Goal: Task Accomplishment & Management: Use online tool/utility

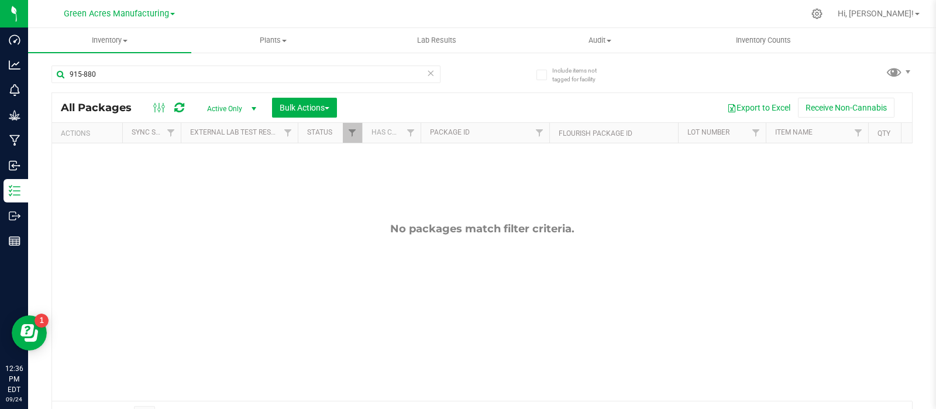
drag, startPoint x: 202, startPoint y: 54, endPoint x: 203, endPoint y: 60, distance: 6.0
click at [202, 60] on div "915-880 All Packages Active Only Active Only Lab Samples Locked All External In…" at bounding box center [481, 241] width 861 height 375
click at [204, 65] on input "915-880" at bounding box center [245, 74] width 389 height 18
click at [205, 67] on input "915-880" at bounding box center [245, 74] width 389 height 18
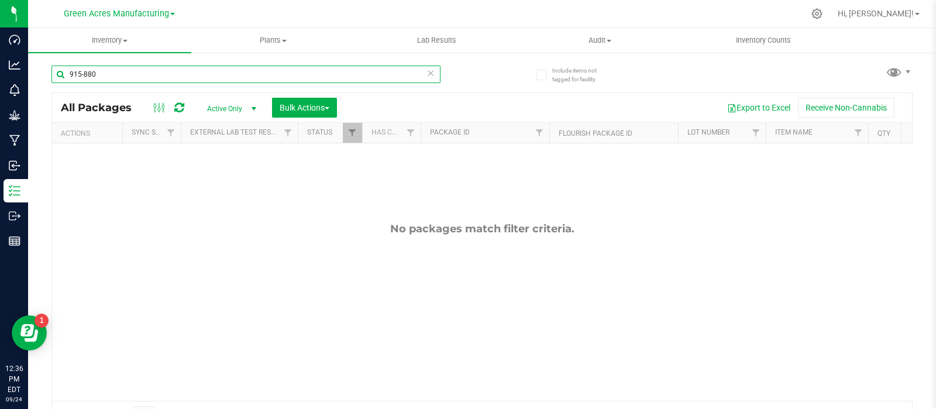
click at [205, 67] on input "915-880" at bounding box center [245, 74] width 389 height 18
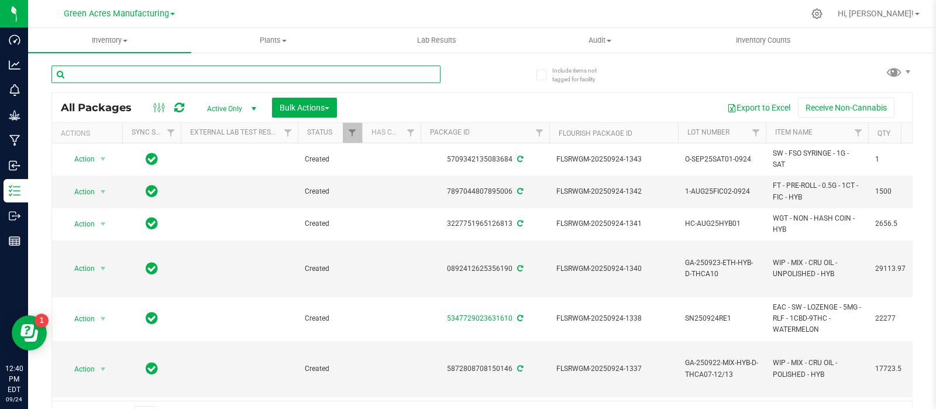
click at [171, 71] on input "text" at bounding box center [245, 74] width 389 height 18
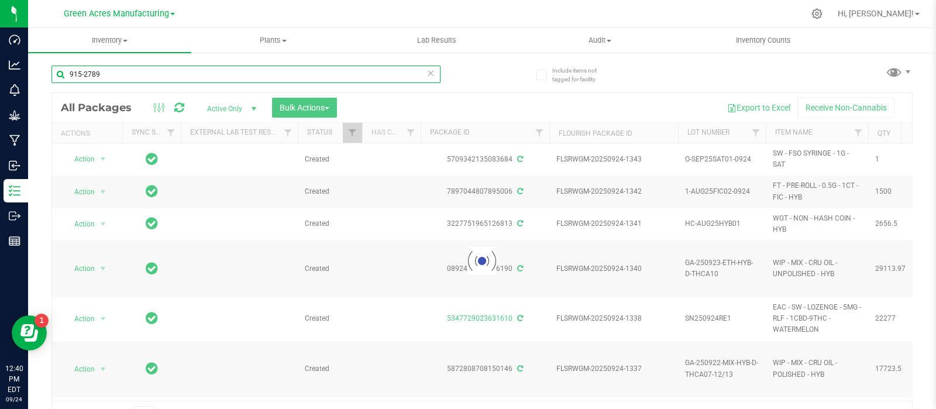
type input "915-2789"
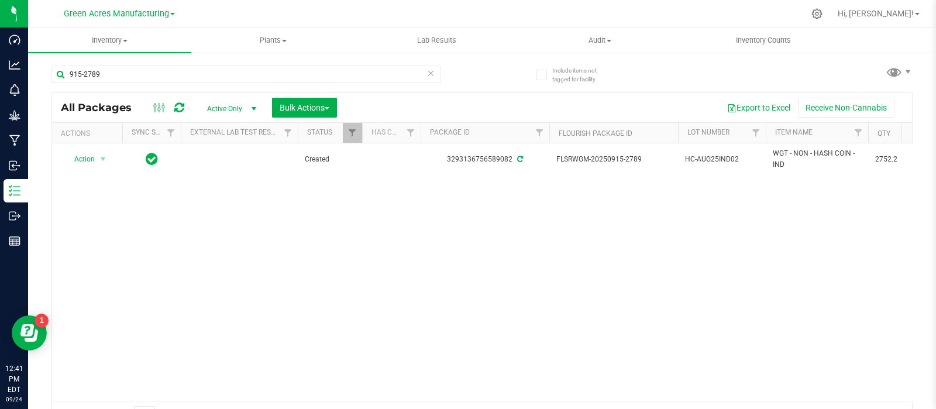
click at [721, 156] on span "HC-AUG25IND02" at bounding box center [722, 159] width 74 height 11
click at [721, 156] on input "HC-AUG25IND02" at bounding box center [719, 159] width 84 height 18
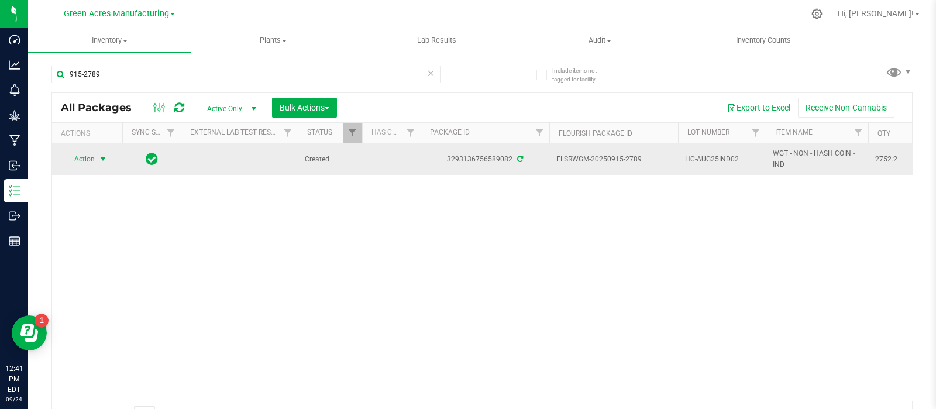
click at [100, 158] on span "select" at bounding box center [102, 158] width 9 height 9
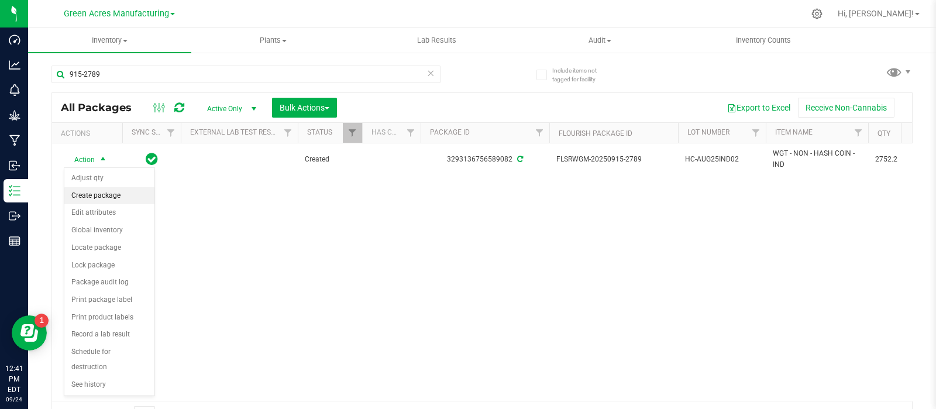
click at [101, 188] on li "Create package" at bounding box center [109, 196] width 90 height 18
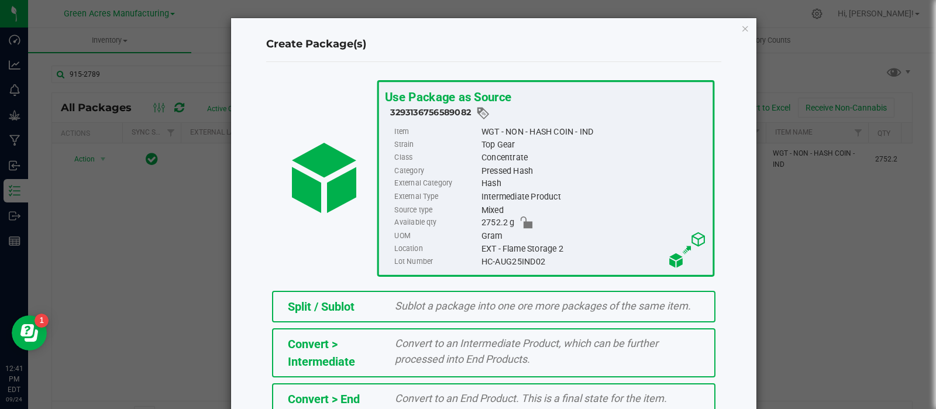
scroll to position [158, 0]
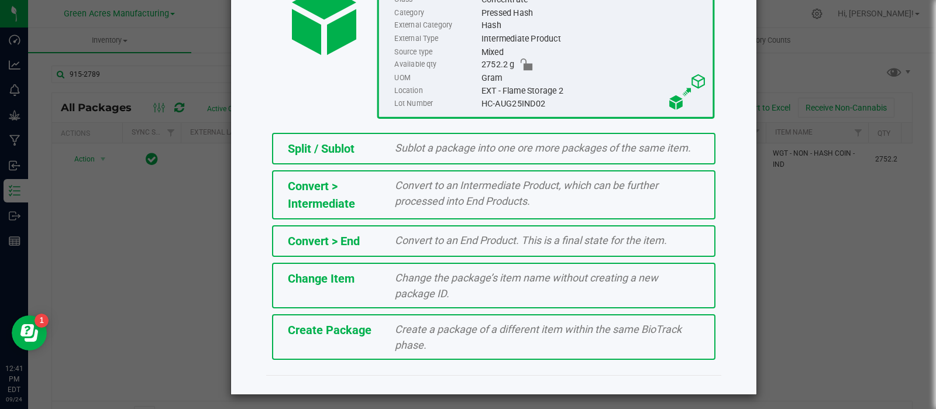
click at [447, 340] on div "Create a package of a different item within the same BioTrack phase." at bounding box center [547, 337] width 322 height 32
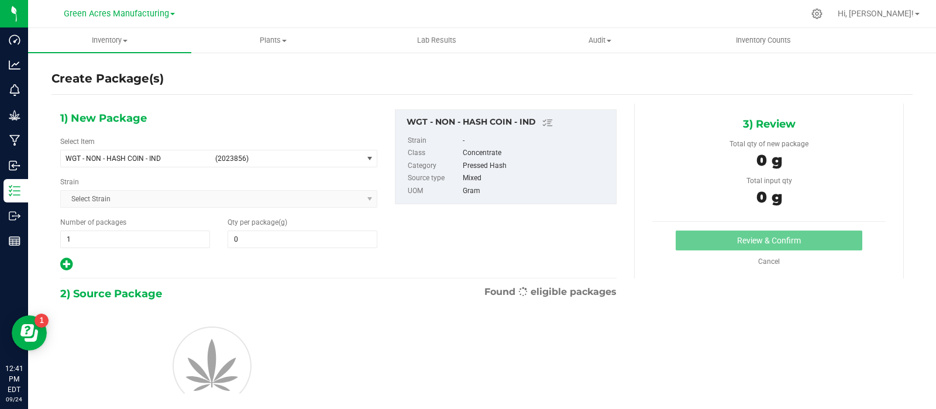
type input "0.0000"
click at [339, 239] on span at bounding box center [302, 239] width 150 height 18
paste input "2744.7"
type input "2744.7"
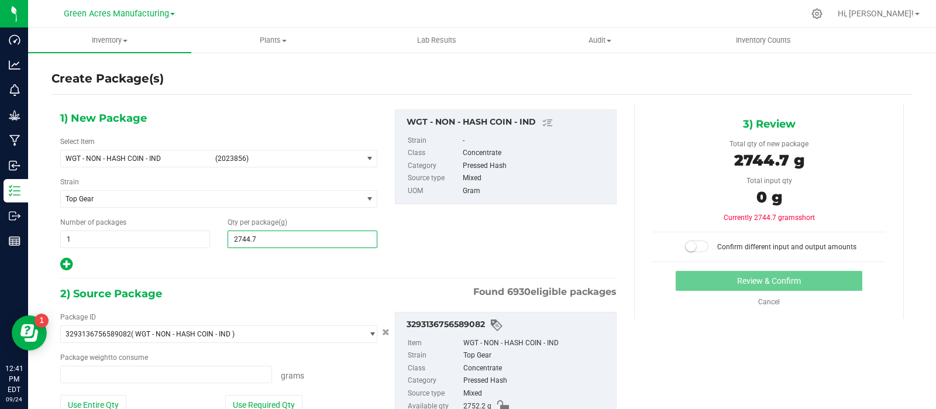
type input "0.0000 g"
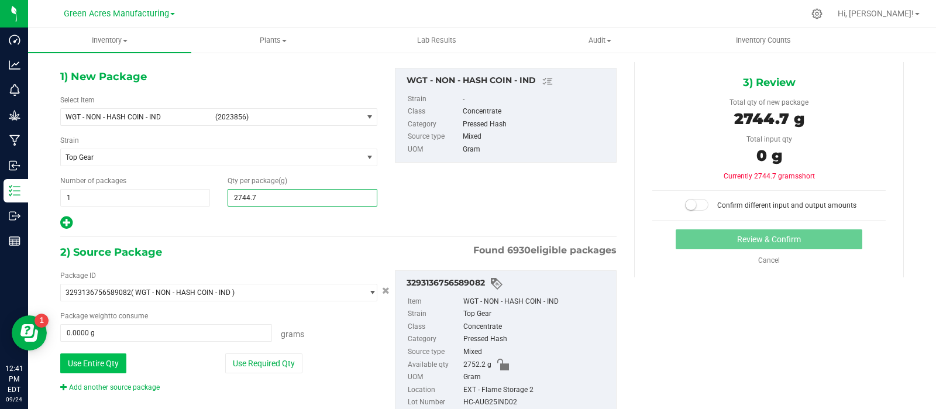
type input "2,744.7000"
click at [105, 368] on button "Use Entire Qty" at bounding box center [93, 363] width 66 height 20
type input "2752.2000 g"
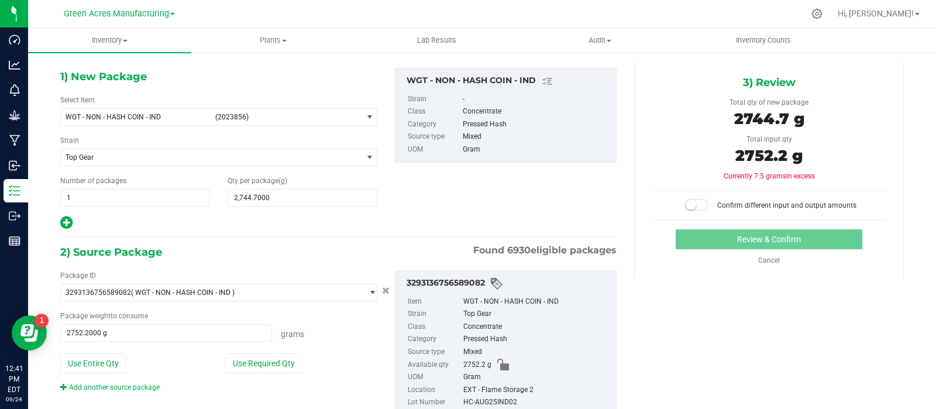
click at [685, 202] on small at bounding box center [690, 204] width 11 height 11
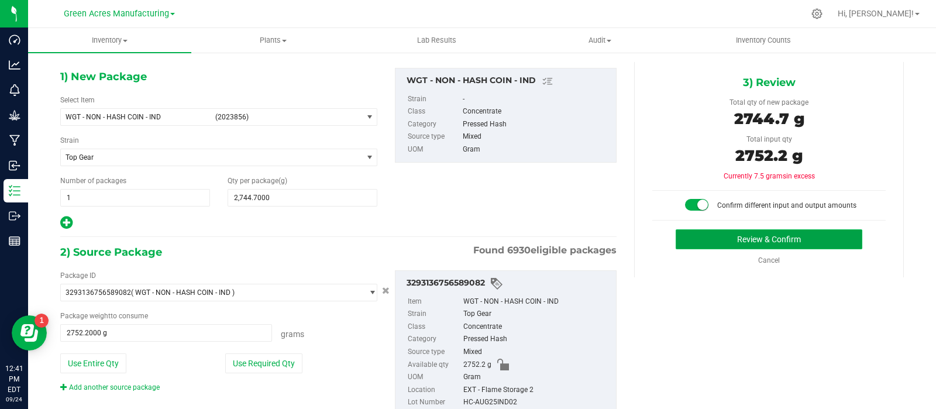
click at [684, 231] on button "Review & Confirm" at bounding box center [768, 239] width 187 height 20
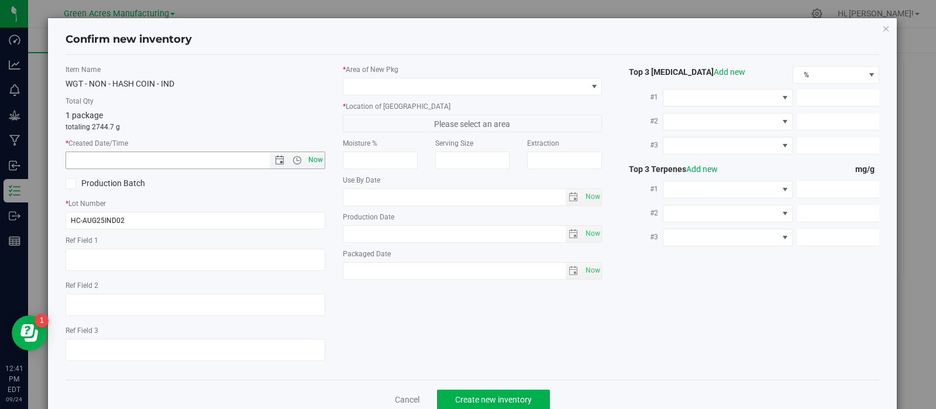
click at [306, 163] on span "Now" at bounding box center [315, 159] width 20 height 17
type input "[DATE] 12:41 PM"
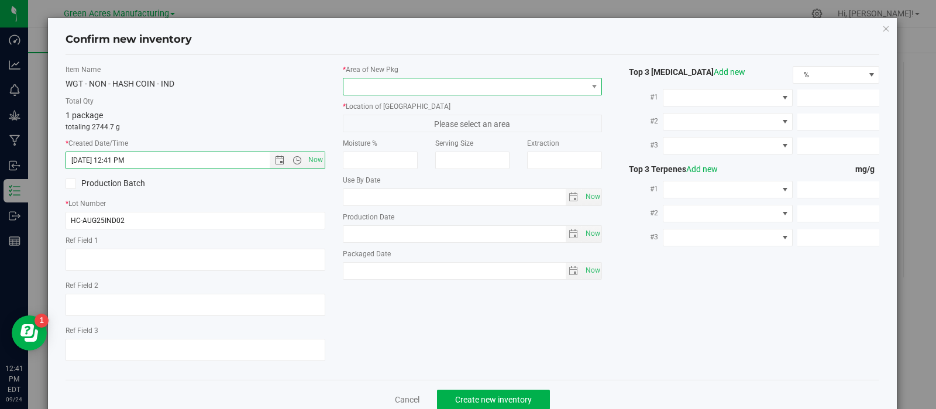
click at [385, 86] on span at bounding box center [465, 86] width 244 height 16
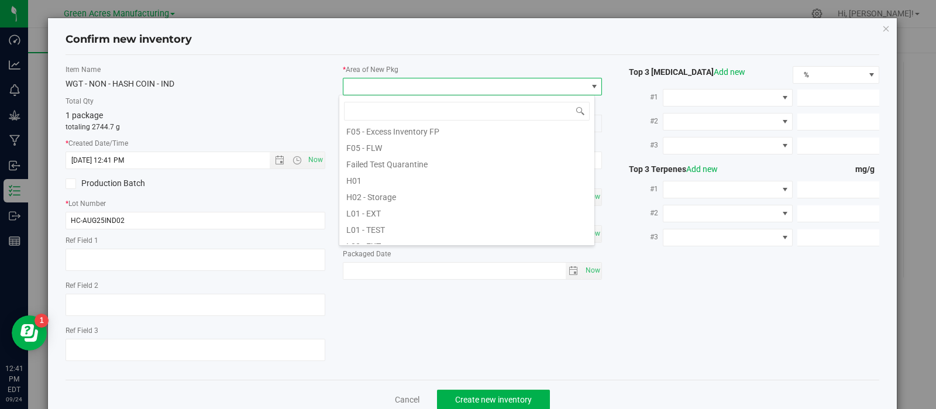
scroll to position [141, 0]
click at [378, 189] on li "H02 - Storage" at bounding box center [466, 189] width 255 height 16
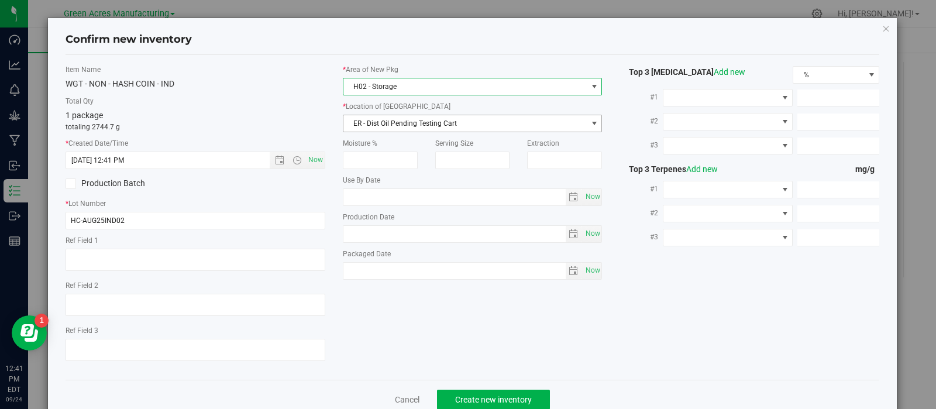
click at [392, 120] on span "ER - Dist Oil Pending Testing Cart" at bounding box center [465, 123] width 244 height 16
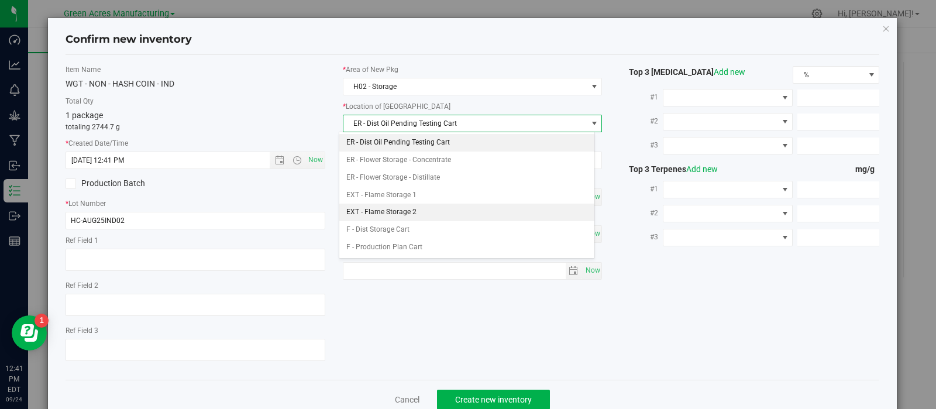
click at [398, 213] on li "EXT - Flame Storage 2" at bounding box center [466, 212] width 255 height 18
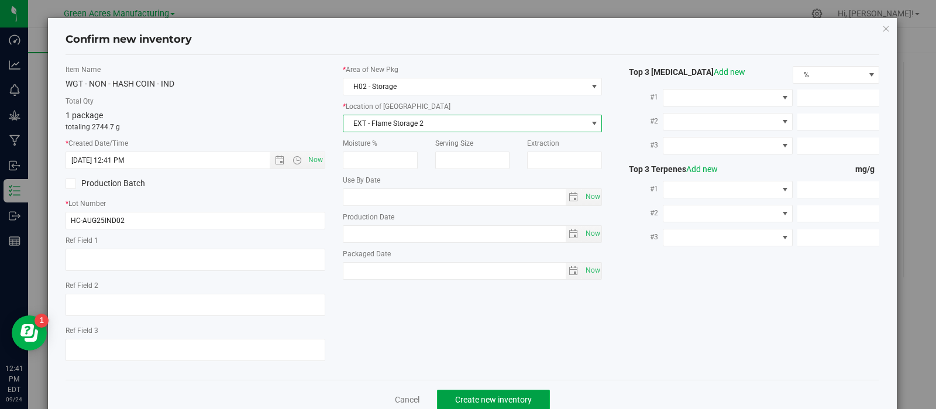
click at [456, 392] on button "Create new inventory" at bounding box center [493, 399] width 113 height 20
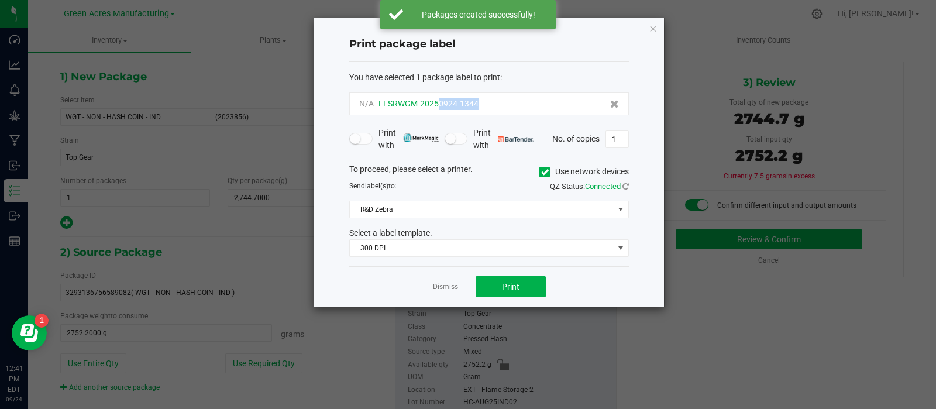
drag, startPoint x: 490, startPoint y: 101, endPoint x: 439, endPoint y: 109, distance: 52.2
click at [439, 109] on div "N/A FLSRWGM-20250924-1344" at bounding box center [489, 104] width 260 height 12
copy span "0924-1344"
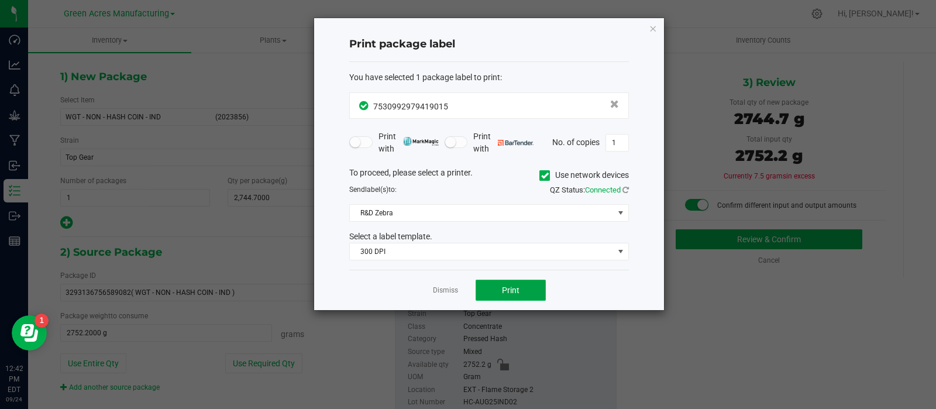
click at [484, 285] on button "Print" at bounding box center [510, 289] width 70 height 21
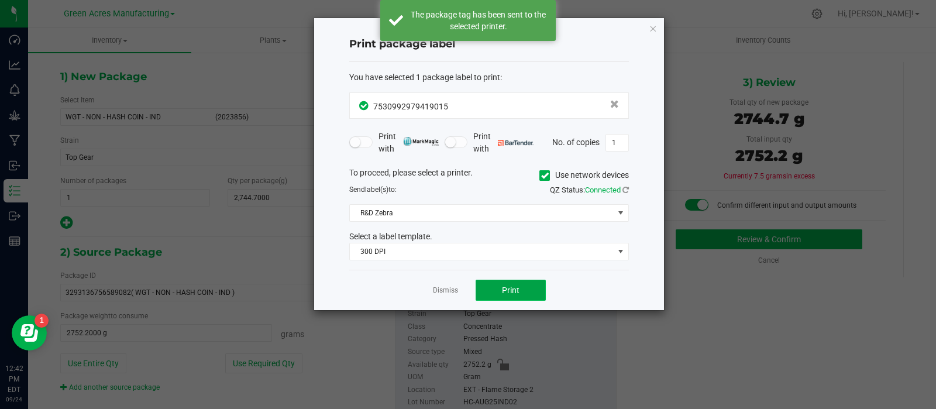
click at [484, 285] on button "Print" at bounding box center [510, 289] width 70 height 21
click at [450, 288] on link "Dismiss" at bounding box center [445, 290] width 25 height 10
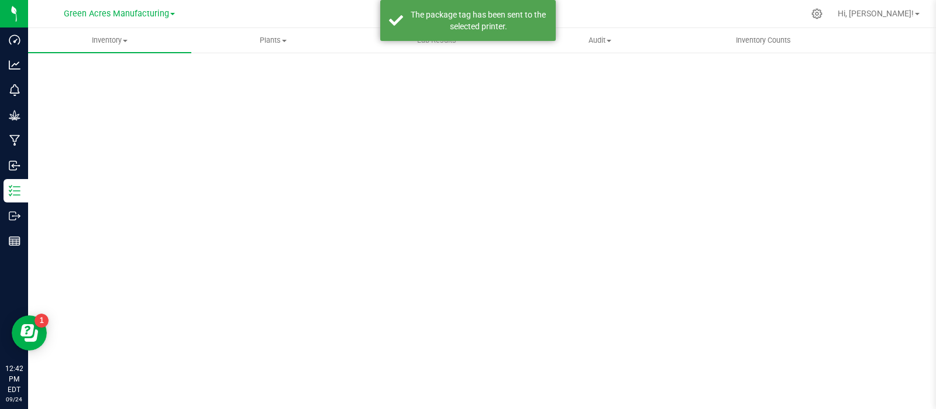
scroll to position [8, 0]
